Goal: Use online tool/utility: Use online tool/utility

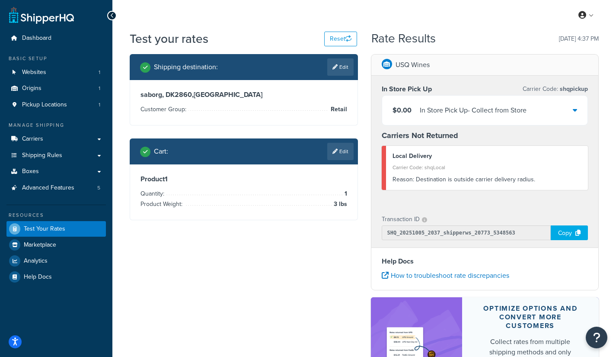
click at [575, 112] on icon at bounding box center [575, 109] width 4 height 7
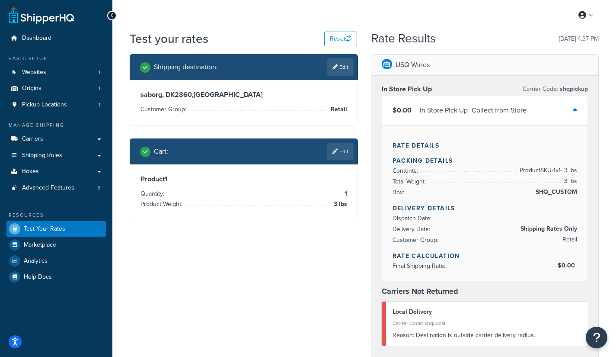
click at [575, 112] on icon at bounding box center [575, 109] width 4 height 7
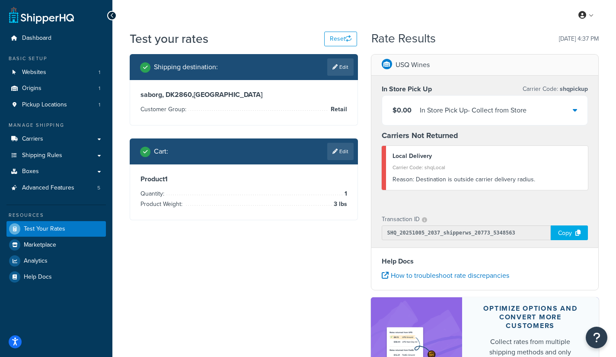
click at [474, 164] on div "Carrier Code: shqLocal" at bounding box center [486, 167] width 189 height 12
click at [524, 234] on input "SHQ_20251005_2037_shipperws_20773_5348563" at bounding box center [466, 232] width 169 height 15
click at [566, 235] on div "Copy" at bounding box center [569, 232] width 37 height 15
click at [344, 67] on link "Edit" at bounding box center [340, 66] width 26 height 17
select select "DK"
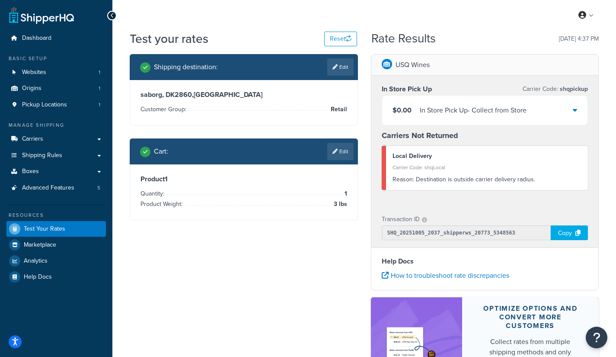
select select "Retail"
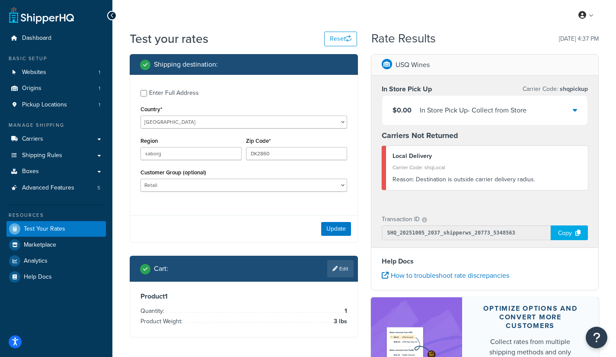
click at [179, 175] on label "Customer Group (optional)" at bounding box center [173, 172] width 66 height 6
click at [179, 178] on select "Logged In Not Logged in Retail Wholesale" at bounding box center [243, 184] width 207 height 13
drag, startPoint x: 258, startPoint y: 152, endPoint x: 236, endPoint y: 155, distance: 22.2
click at [236, 155] on div "Region saborg Zip Code* DK2860" at bounding box center [243, 151] width 211 height 32
type input "2860"
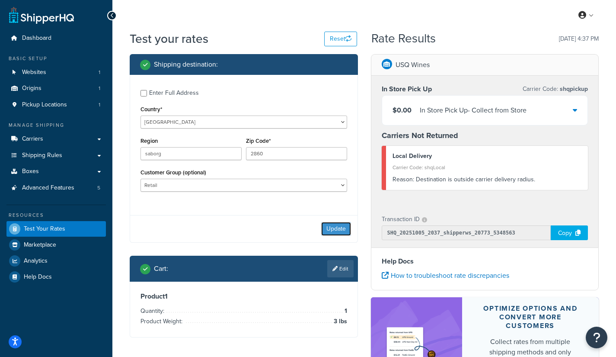
click at [337, 225] on button "Update" at bounding box center [336, 229] width 30 height 14
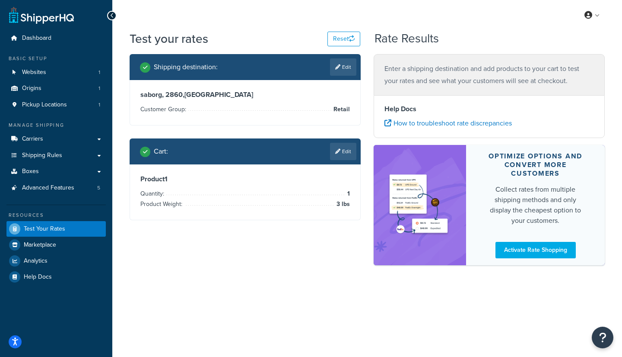
click at [283, 188] on li "Quantity: 1" at bounding box center [245, 193] width 210 height 10
click at [334, 42] on button "Reset" at bounding box center [344, 39] width 33 height 15
select select "[GEOGRAPHIC_DATA]"
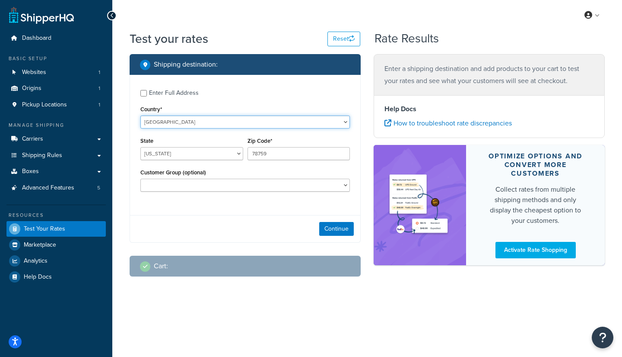
click at [197, 119] on select "[GEOGRAPHIC_DATA] [GEOGRAPHIC_DATA] [GEOGRAPHIC_DATA] [GEOGRAPHIC_DATA] [GEOGRA…" at bounding box center [245, 121] width 210 height 13
select select "DK"
click at [140, 115] on select "[GEOGRAPHIC_DATA] [GEOGRAPHIC_DATA] [GEOGRAPHIC_DATA] [GEOGRAPHIC_DATA] [GEOGRA…" at bounding box center [245, 121] width 210 height 13
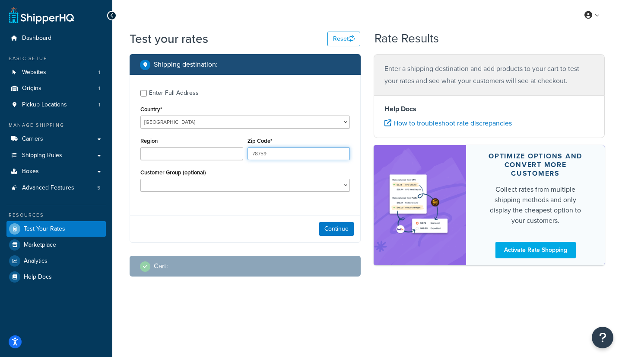
drag, startPoint x: 276, startPoint y: 153, endPoint x: 229, endPoint y: 154, distance: 46.3
click at [229, 154] on div "Region Zip Code* 78759" at bounding box center [245, 151] width 214 height 32
type input "2860"
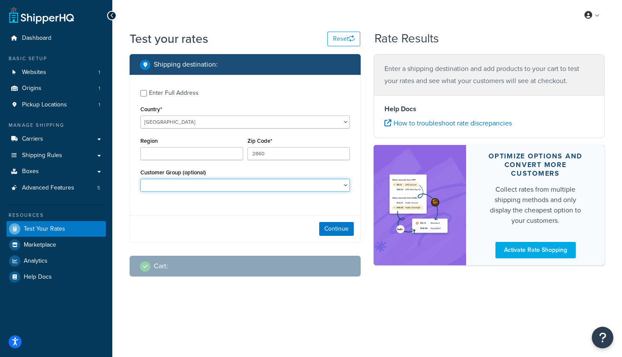
click at [221, 186] on select "Logged In Not Logged in Retail Wholesale" at bounding box center [245, 184] width 210 height 13
select select "Retail"
click at [140, 179] on select "Logged In Not Logged in Retail Wholesale" at bounding box center [245, 184] width 210 height 13
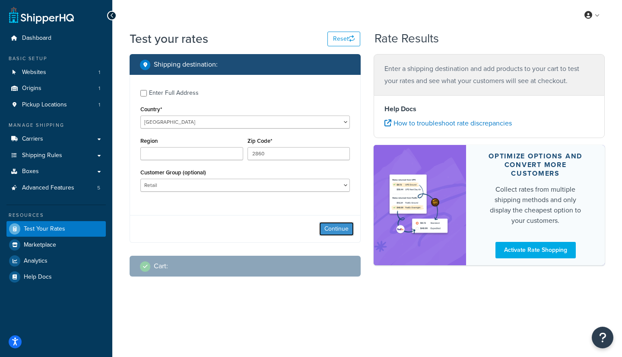
click at [328, 230] on button "Continue" at bounding box center [336, 229] width 35 height 14
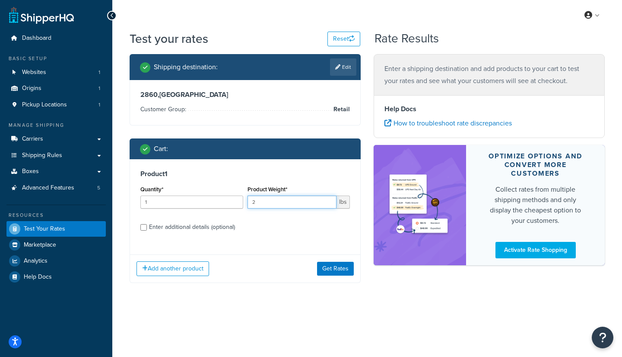
click at [329, 200] on input "2" at bounding box center [292, 201] width 89 height 13
type input "3"
click at [329, 200] on input "3" at bounding box center [292, 201] width 89 height 13
click at [329, 267] on button "Get Rates" at bounding box center [335, 268] width 37 height 14
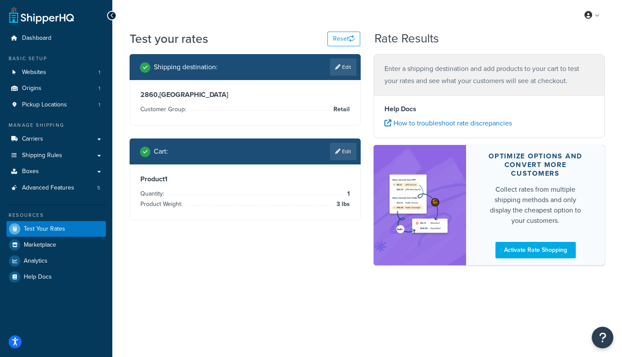
click at [434, 78] on p "Enter a shipping destination and add products to your cart to test your rates a…" at bounding box center [490, 75] width 210 height 24
click at [36, 232] on link "Test Your Rates" at bounding box center [55, 229] width 99 height 16
click at [487, 102] on div "Help Docs How to troubleshoot rate discrepancies" at bounding box center [489, 116] width 231 height 43
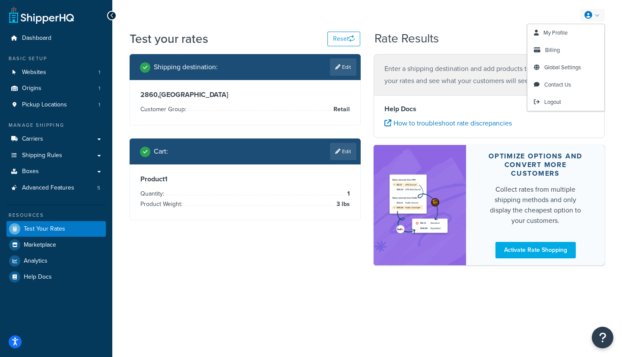
click at [597, 18] on link at bounding box center [592, 15] width 25 height 13
